Goal: Information Seeking & Learning: Learn about a topic

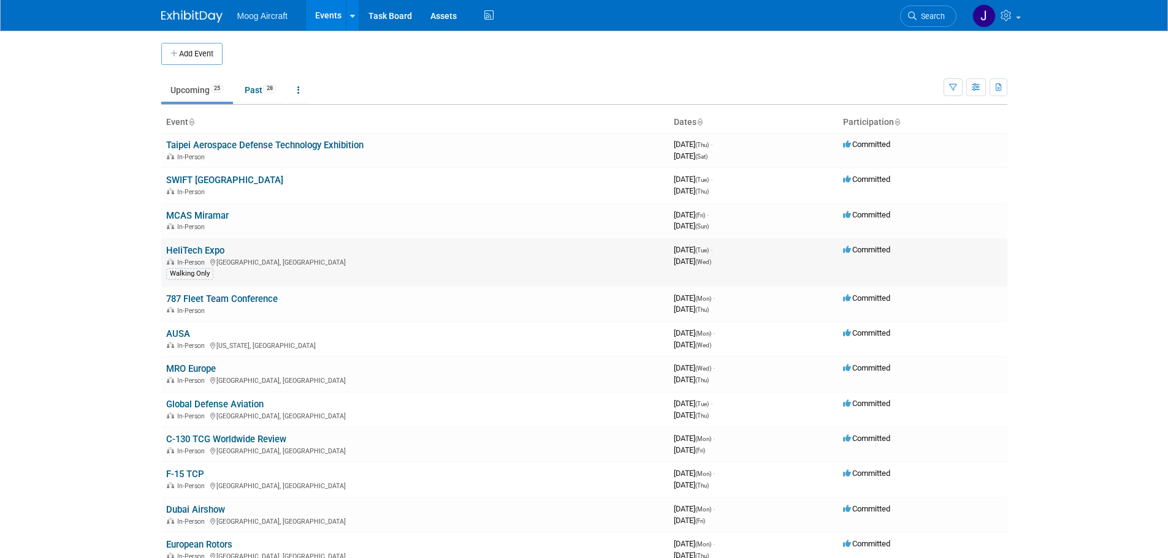
scroll to position [61, 0]
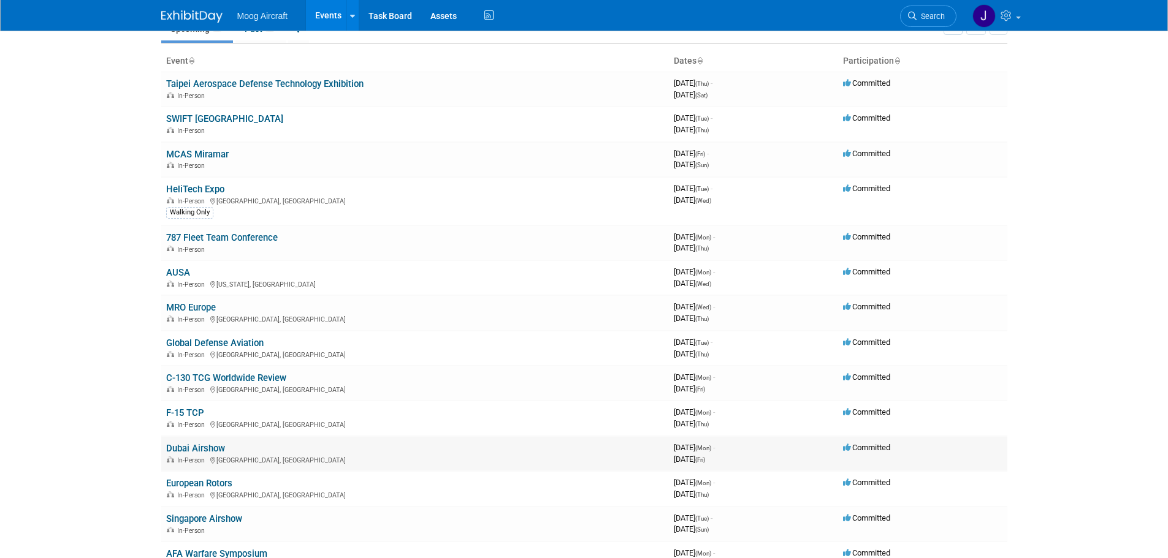
click at [215, 446] on link "Dubai Airshow" at bounding box center [195, 448] width 59 height 11
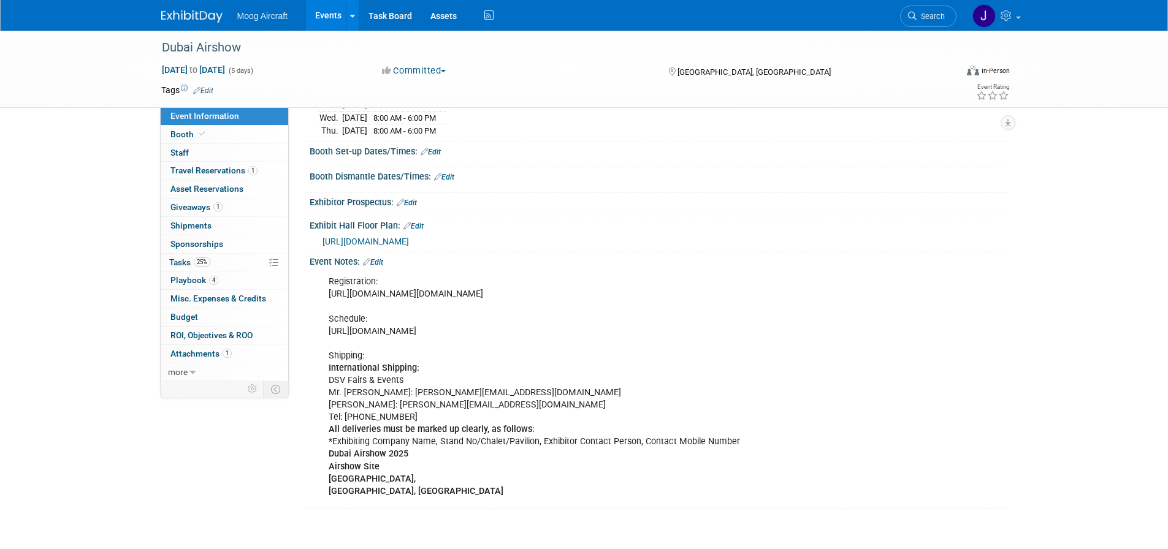
scroll to position [123, 0]
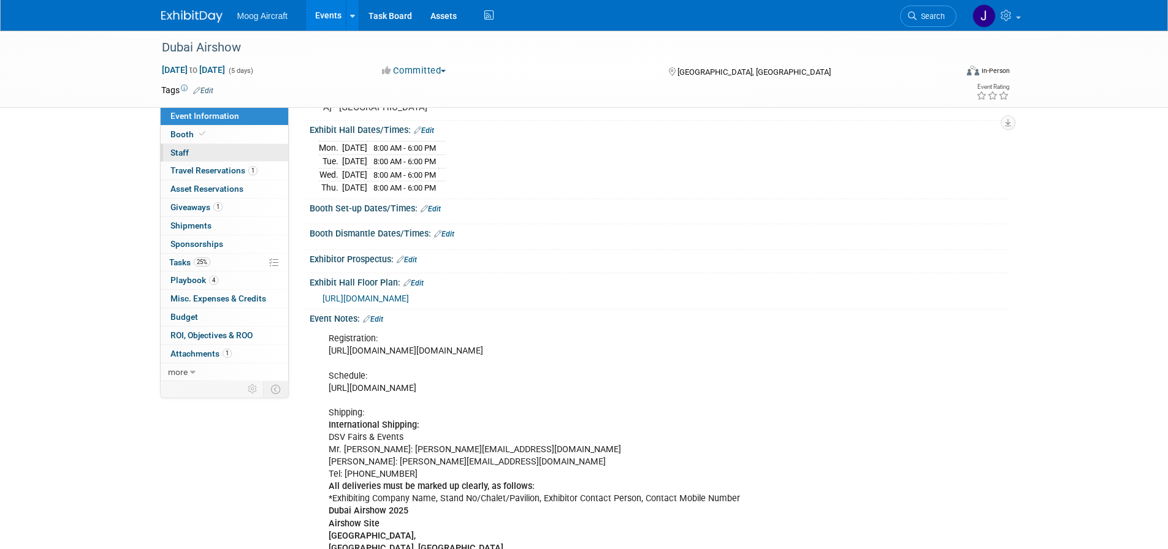
click at [219, 151] on link "0 Staff 0" at bounding box center [224, 153] width 127 height 18
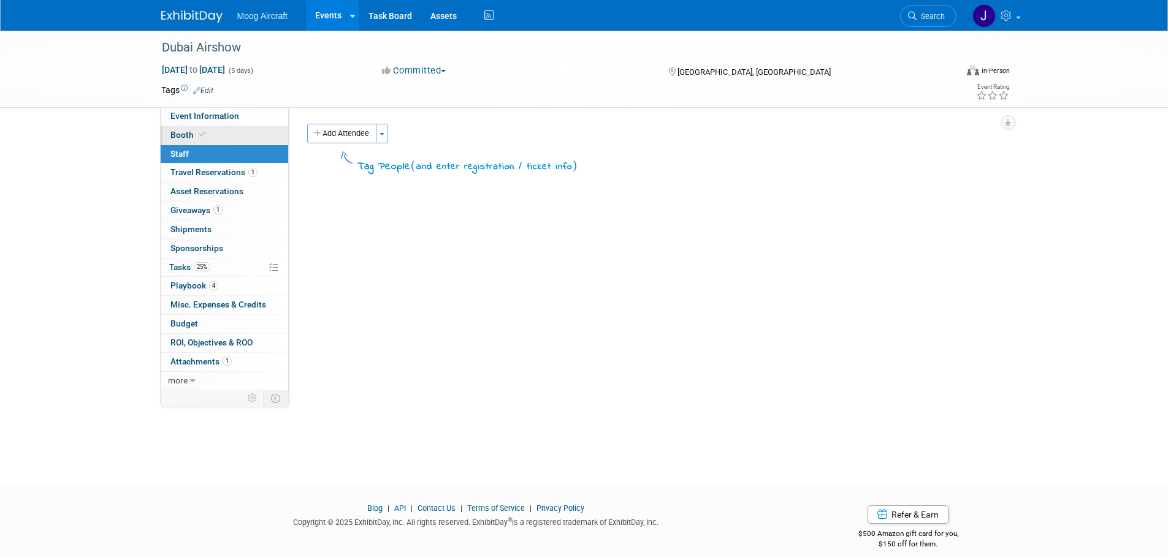
click at [224, 135] on link "Booth" at bounding box center [224, 135] width 127 height 18
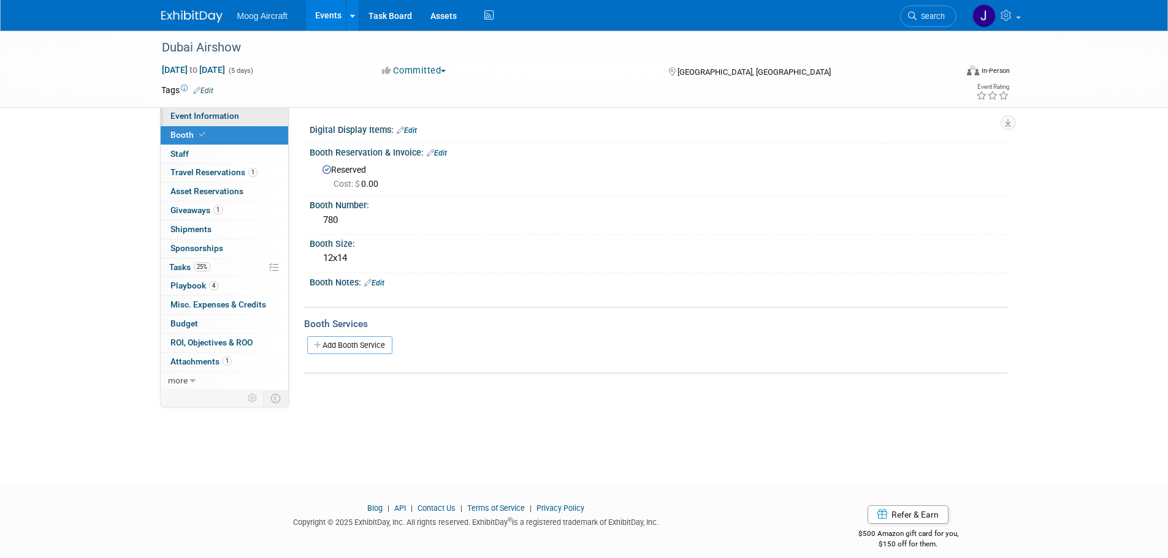
click at [230, 123] on link "Event Information" at bounding box center [224, 116] width 127 height 18
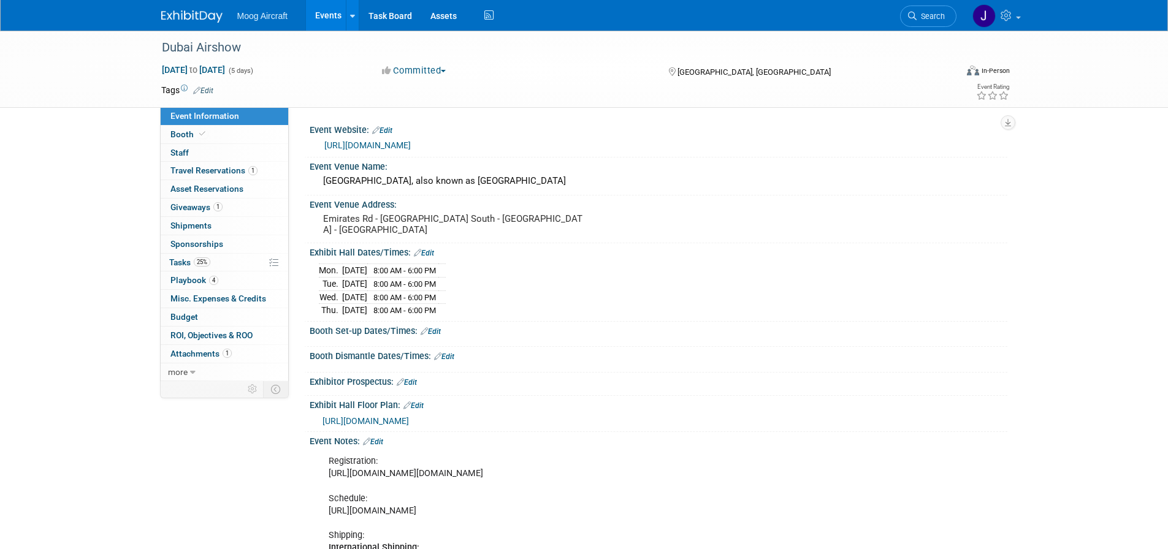
click at [623, 357] on div "Booth Dismantle Dates/Times: Edit" at bounding box center [659, 355] width 698 height 16
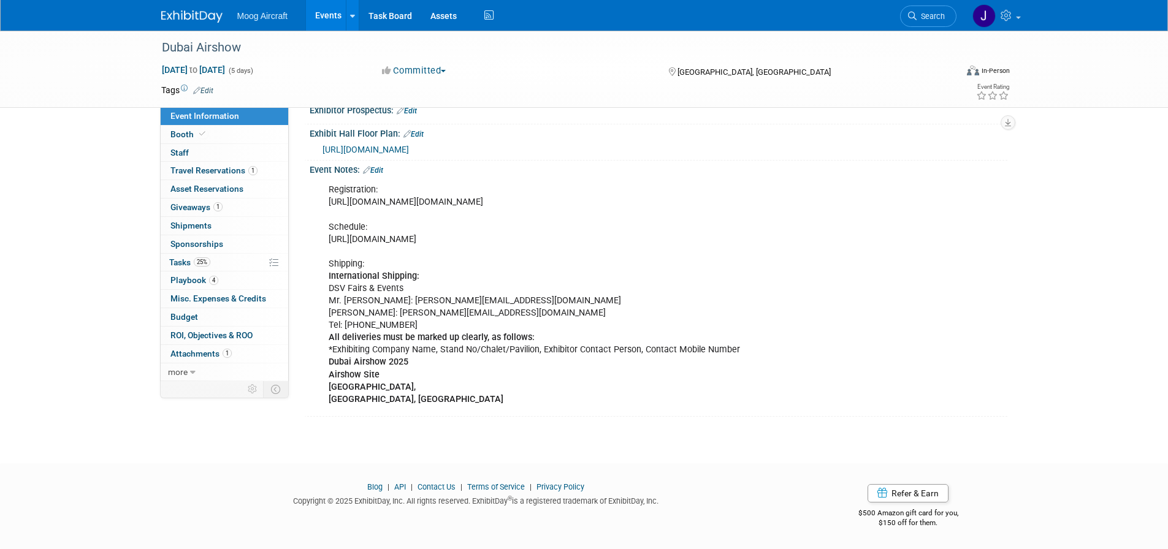
scroll to position [306, 0]
click at [237, 361] on link "1 Attachments 1" at bounding box center [224, 354] width 127 height 18
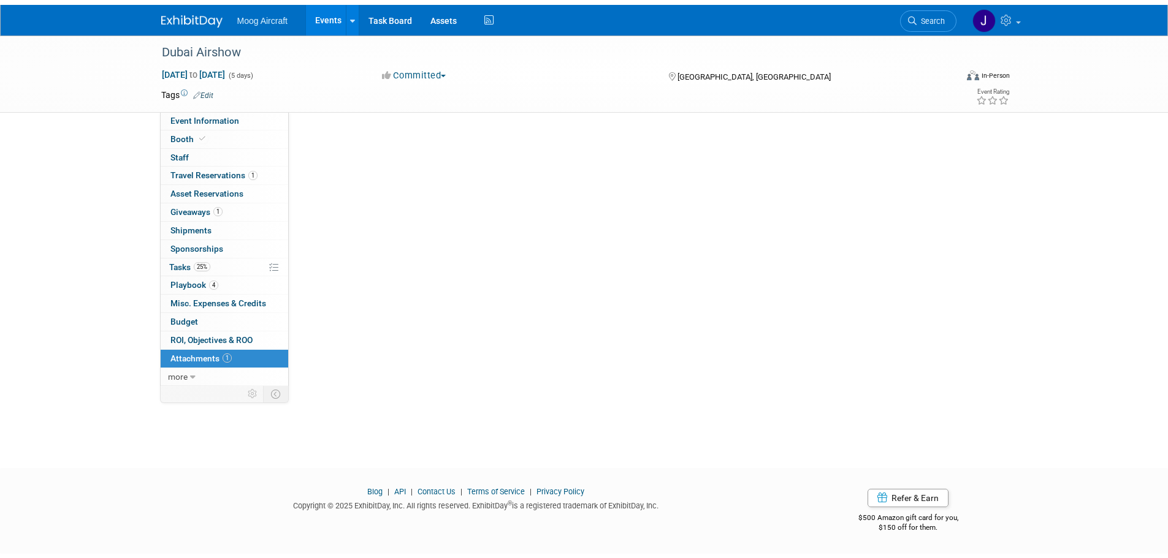
scroll to position [0, 0]
